Goal: Information Seeking & Learning: Check status

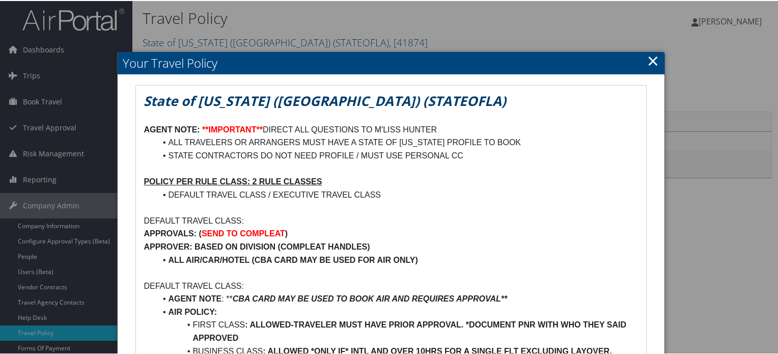
click at [650, 60] on link "×" at bounding box center [653, 59] width 12 height 20
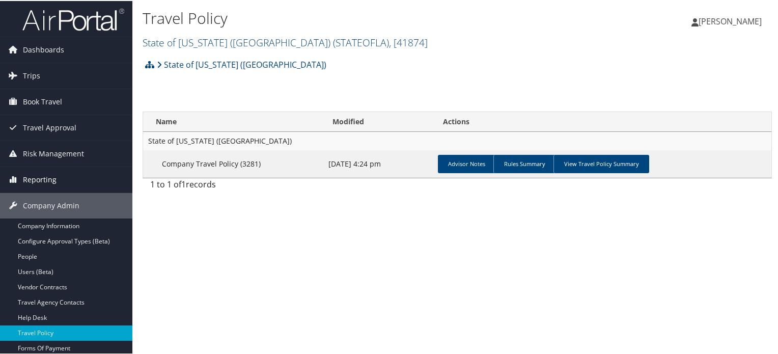
click at [54, 175] on span "Reporting" at bounding box center [40, 178] width 34 height 25
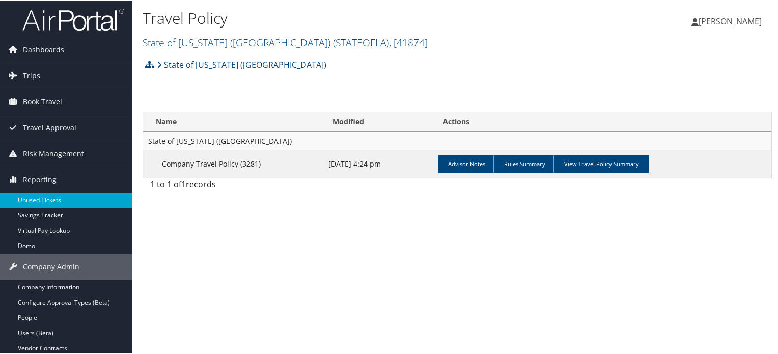
click at [51, 198] on link "Unused Tickets" at bounding box center [66, 199] width 132 height 15
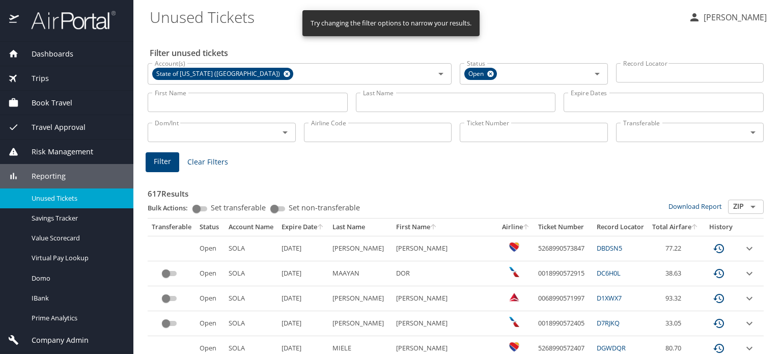
click at [220, 100] on input "First Name" at bounding box center [248, 102] width 200 height 19
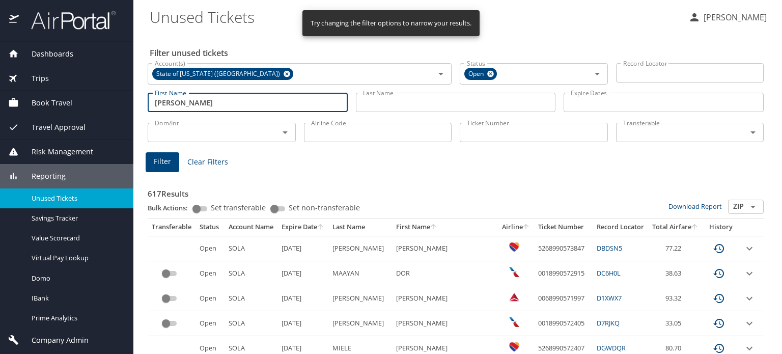
type input "Carol"
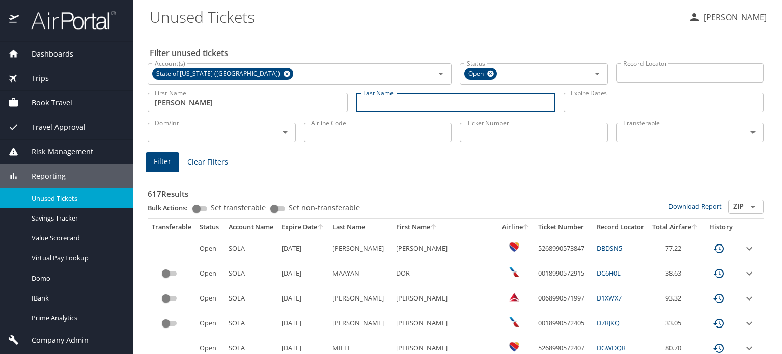
click at [391, 100] on input "Last Name" at bounding box center [456, 102] width 200 height 19
type input "SHORT"
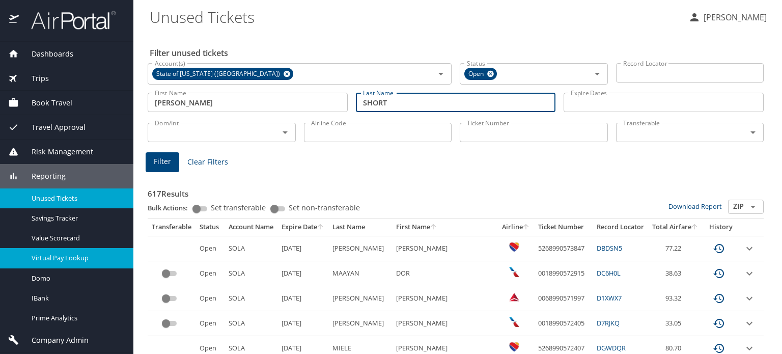
scroll to position [22, 0]
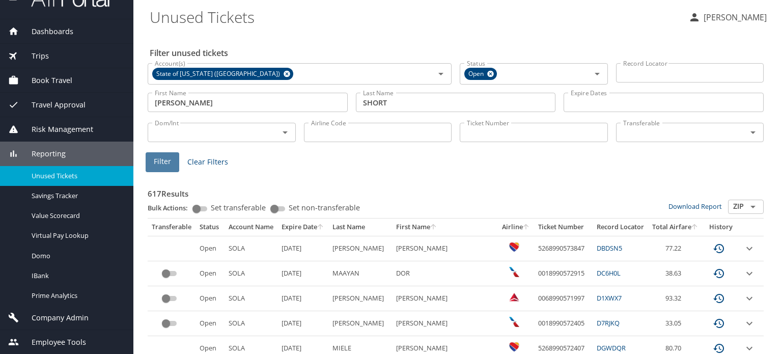
click at [161, 155] on span "Filter" at bounding box center [162, 161] width 17 height 13
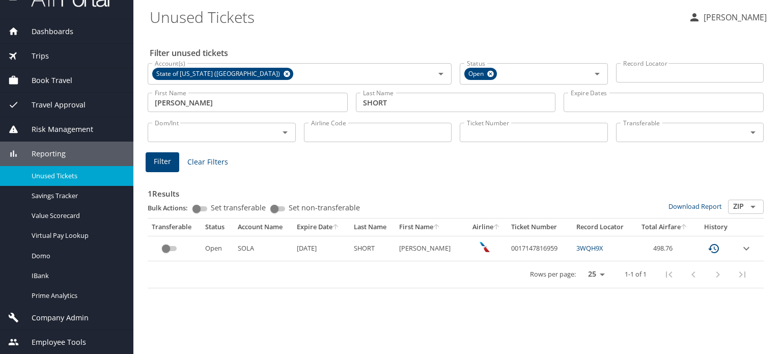
click at [65, 321] on span "Company Admin" at bounding box center [54, 317] width 70 height 11
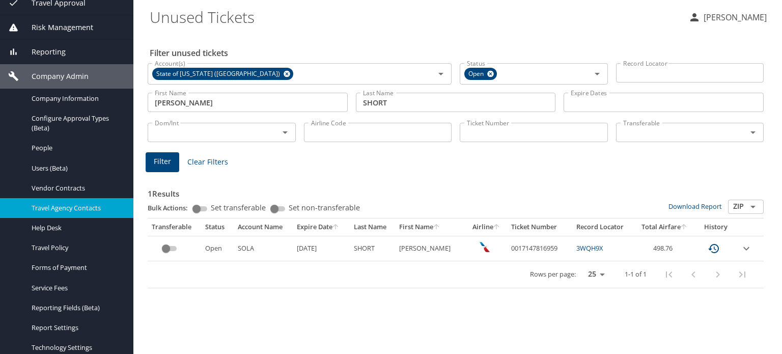
scroll to position [226, 0]
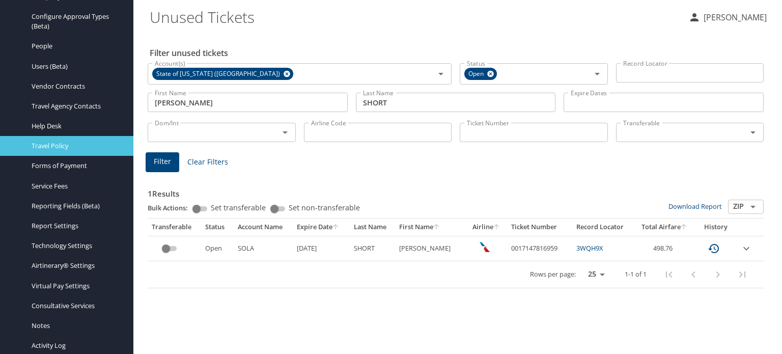
click at [69, 146] on span "Travel Policy" at bounding box center [77, 146] width 90 height 10
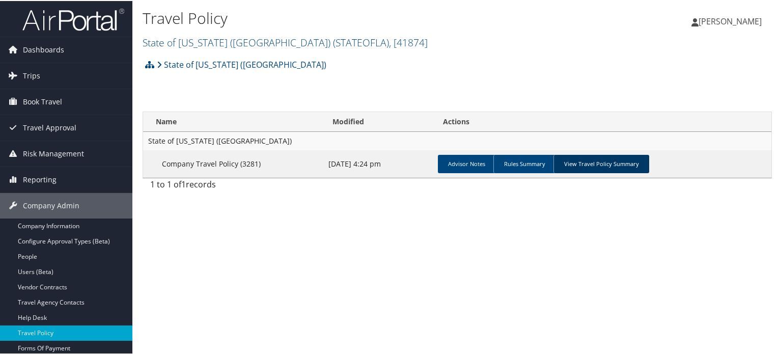
click at [592, 154] on link "View Travel Policy Summary" at bounding box center [602, 163] width 96 height 18
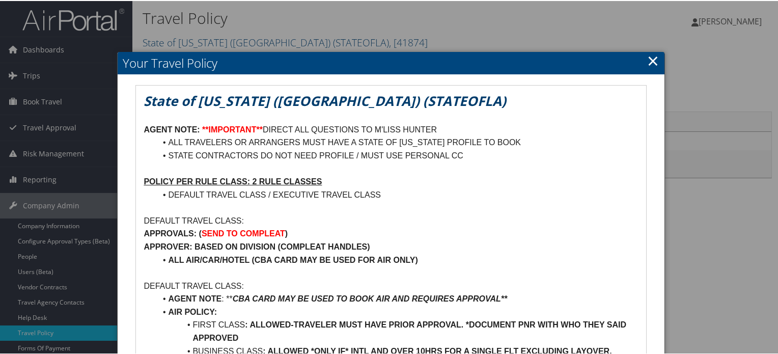
click at [649, 61] on link "×" at bounding box center [653, 59] width 12 height 20
